Goal: Check status: Check status

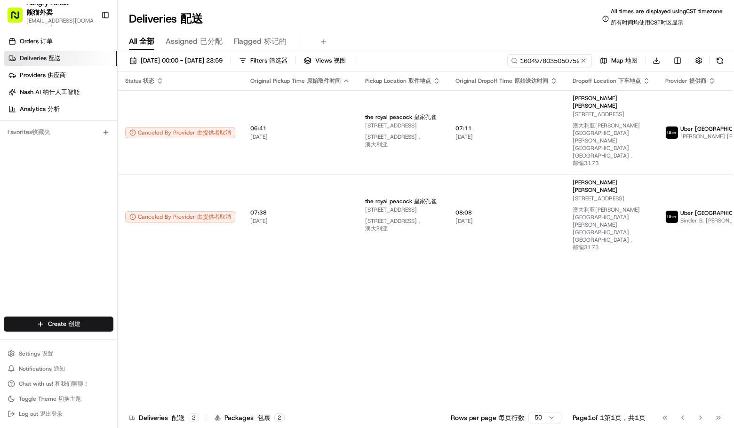
click at [566, 62] on input "1604978035050759521954" at bounding box center [549, 60] width 85 height 13
type input "2811947675750729741076"
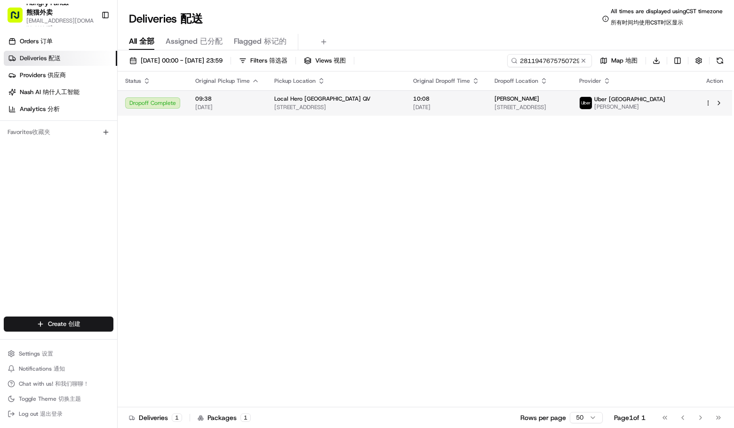
click at [592, 103] on img at bounding box center [585, 103] width 12 height 12
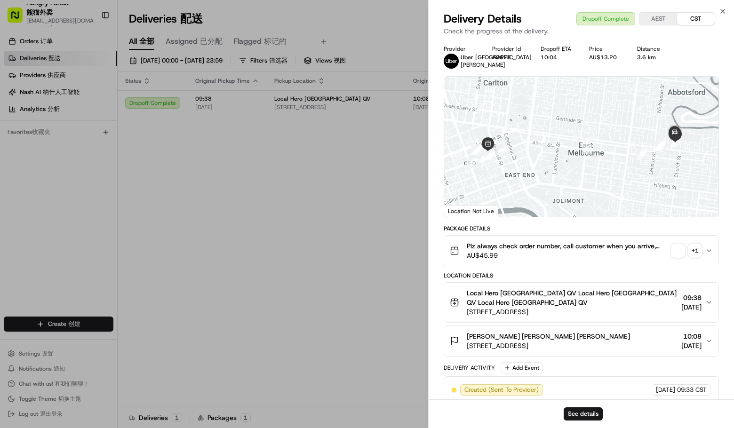
click at [696, 249] on div "+ 1" at bounding box center [694, 250] width 13 height 13
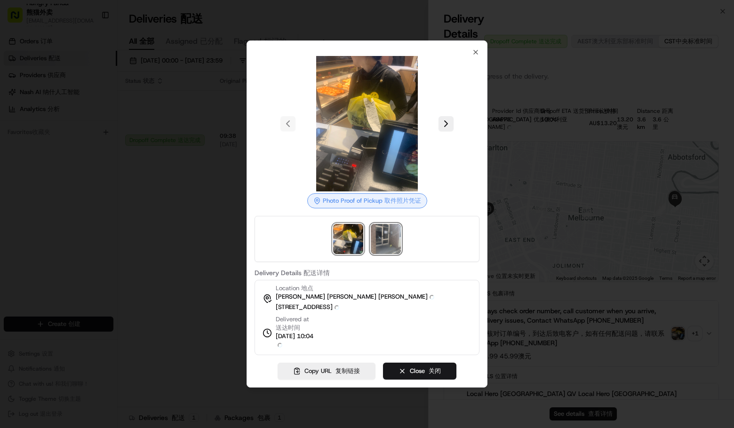
click at [386, 242] on img at bounding box center [386, 239] width 30 height 30
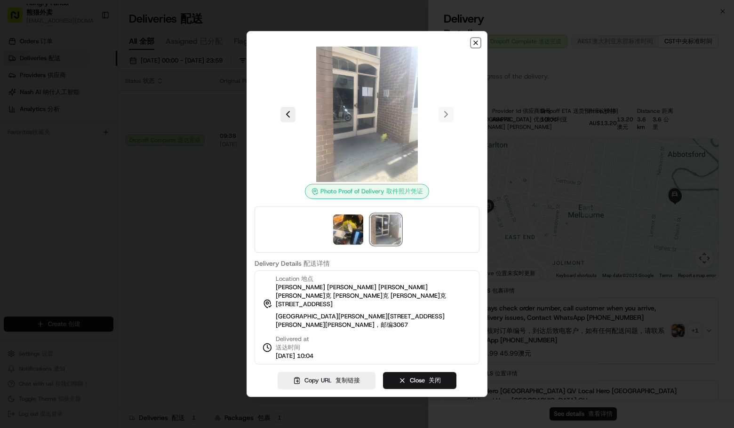
click at [474, 45] on icon "button" at bounding box center [476, 43] width 8 height 8
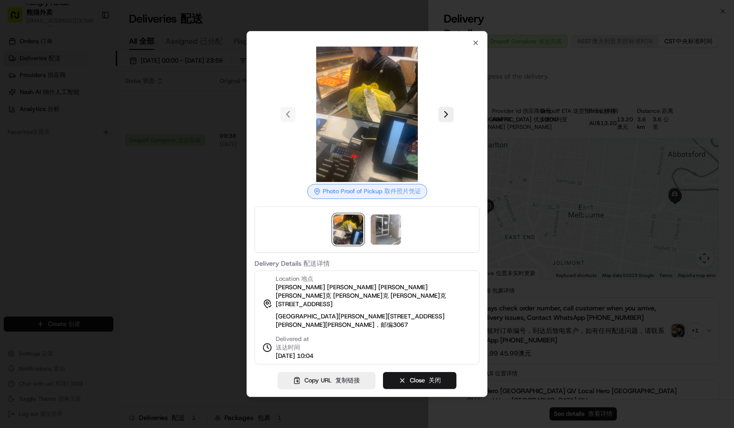
click at [290, 230] on div at bounding box center [367, 214] width 734 height 428
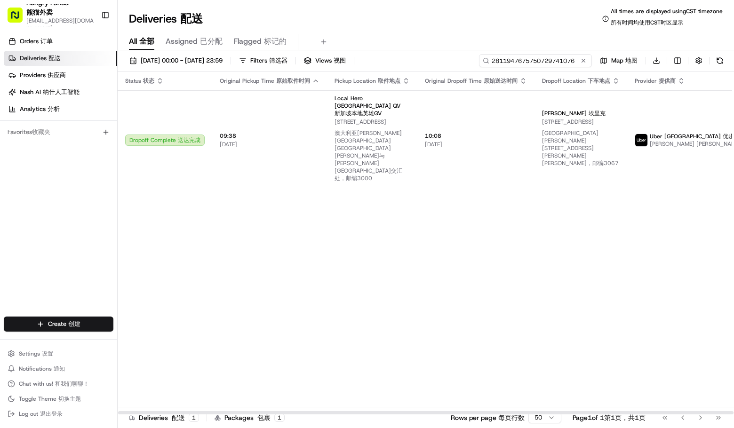
click at [546, 62] on input "2811947675750729741076" at bounding box center [535, 60] width 113 height 13
click at [550, 217] on div "Status Status 状态 Original Pickup Time Original Pickup Time 原始取件时间 Pickup Locati…" at bounding box center [462, 242] width 689 height 343
